Goal: Task Accomplishment & Management: Manage account settings

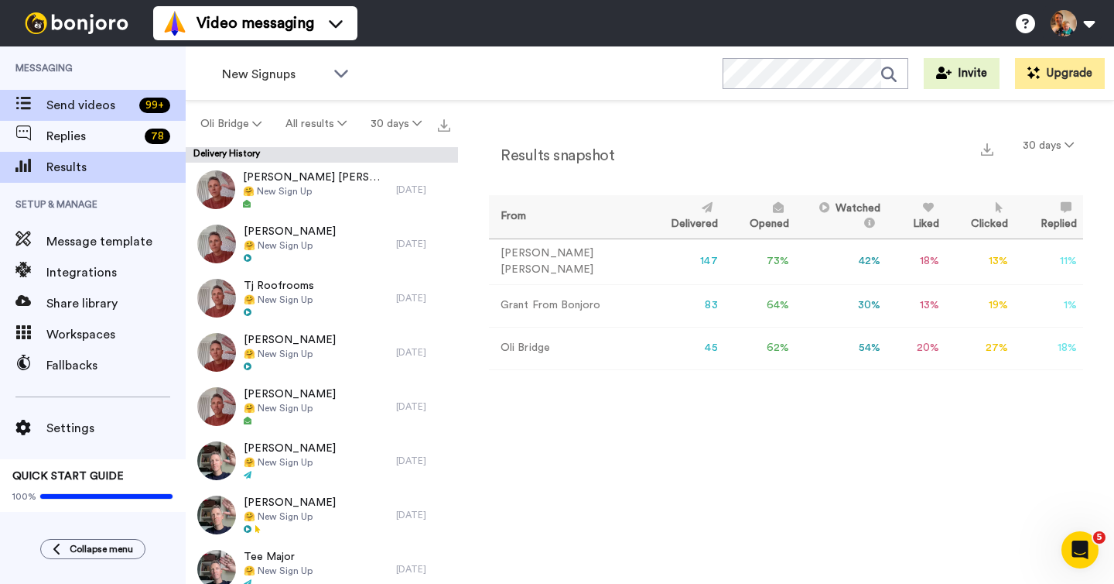
scroll to position [1467, 0]
click at [71, 103] on span "Send videos" at bounding box center [89, 105] width 87 height 19
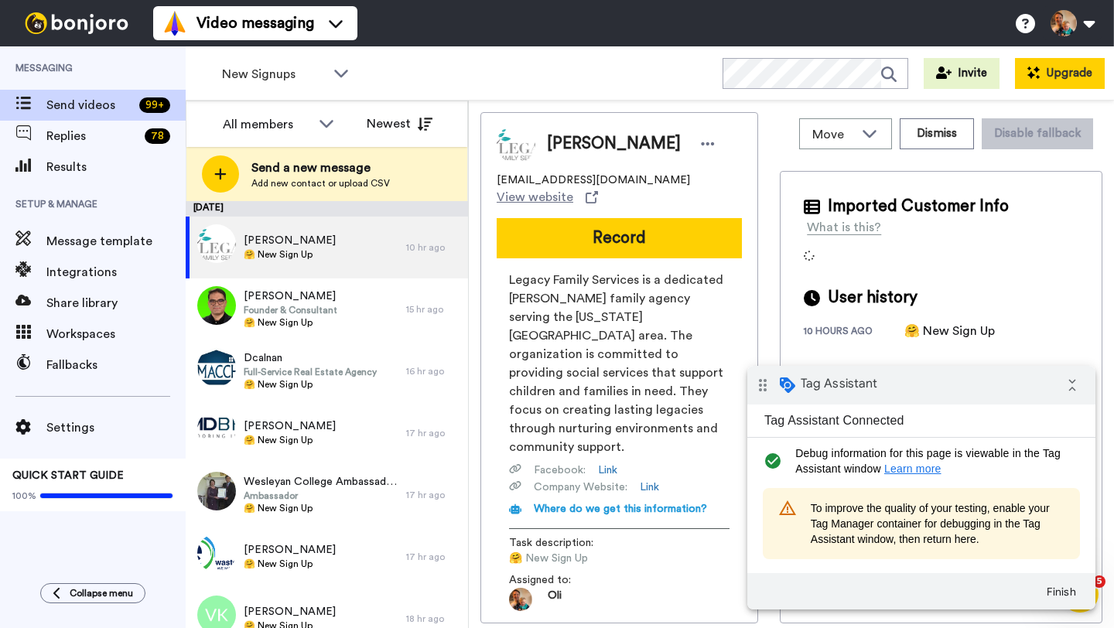
click at [1066, 77] on button "Upgrade" at bounding box center [1060, 73] width 90 height 31
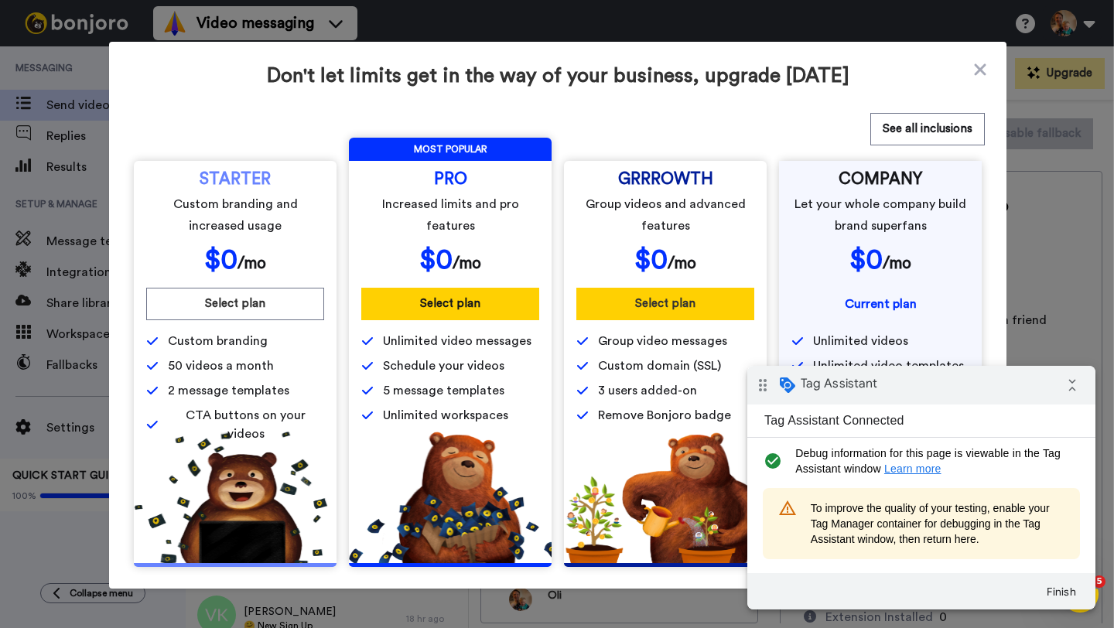
click at [656, 307] on button "Select plan" at bounding box center [666, 304] width 178 height 33
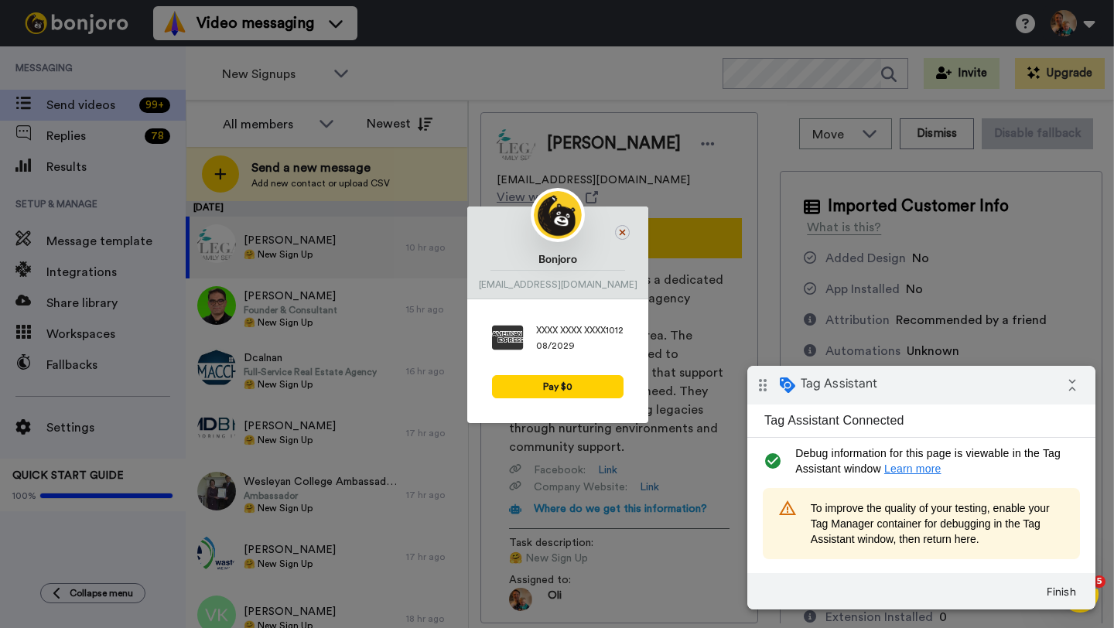
click at [625, 233] on icon at bounding box center [623, 233] width 6 height 6
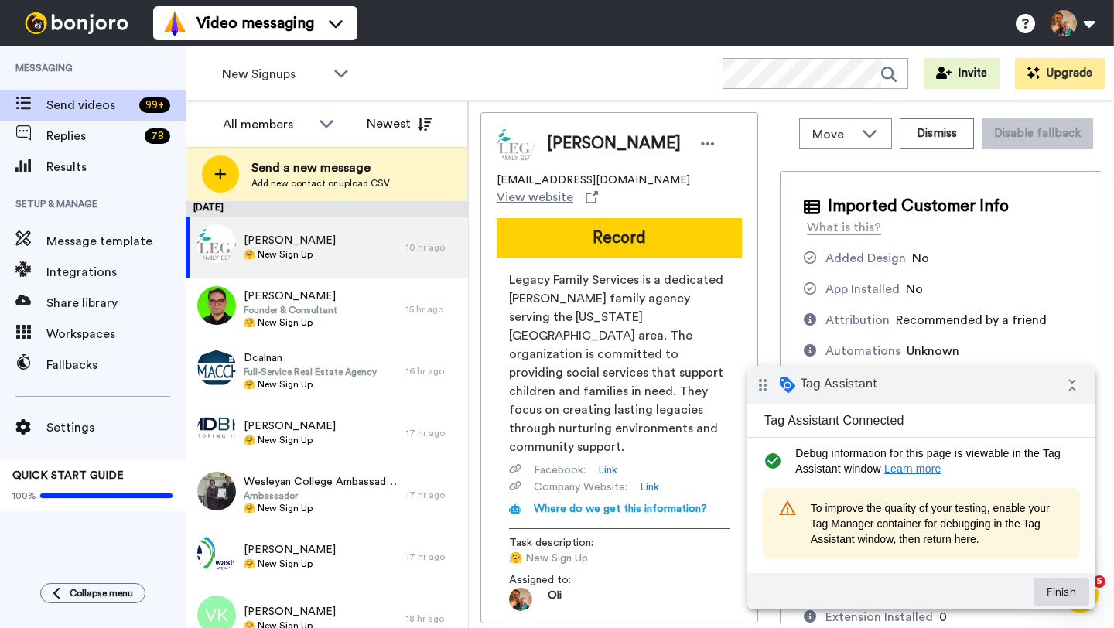
click at [1050, 586] on button "Finish" at bounding box center [1062, 592] width 56 height 28
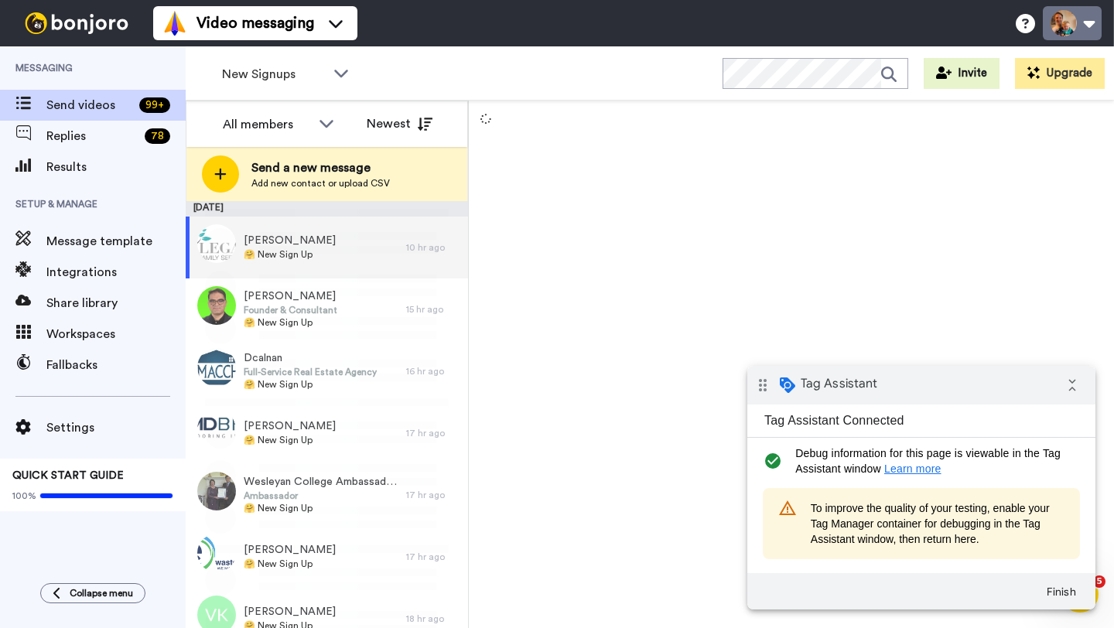
click at [1052, 29] on button at bounding box center [1072, 23] width 59 height 34
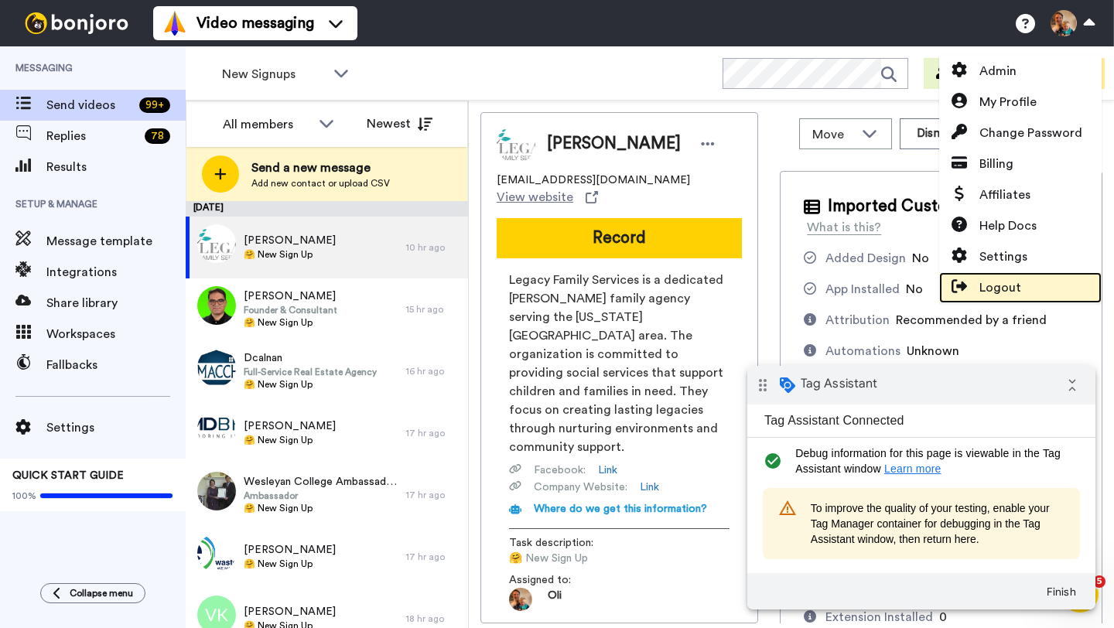
click at [991, 277] on link "Logout" at bounding box center [1021, 287] width 163 height 31
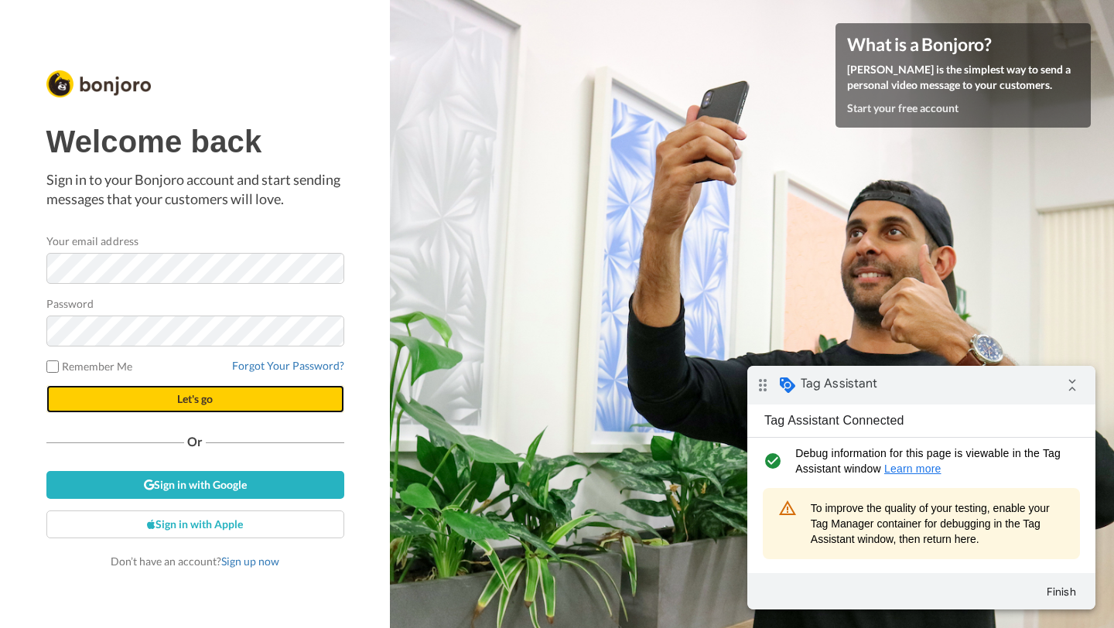
click at [182, 392] on button "Let's go" at bounding box center [195, 399] width 298 height 28
